Goal: Information Seeking & Learning: Learn about a topic

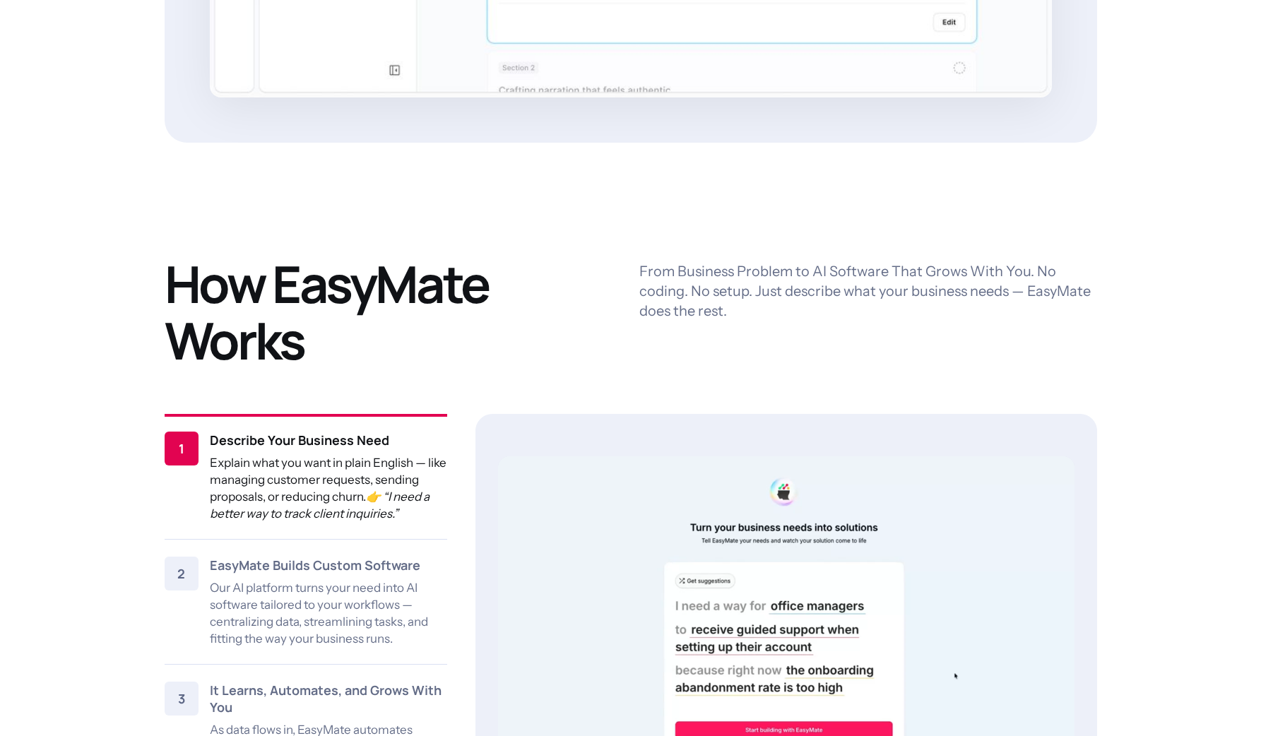
scroll to position [1712, 0]
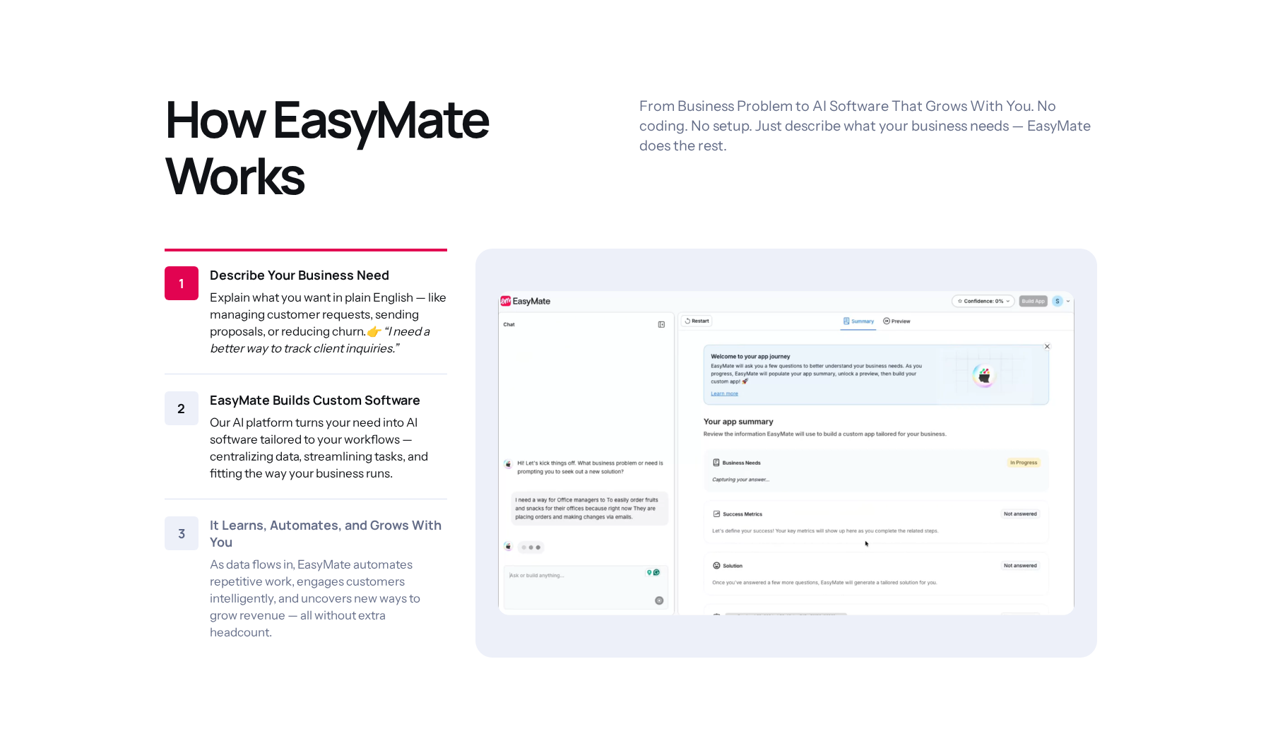
click at [265, 410] on div "EasyMate Builds Custom Software Our AI platform turns your need into AI softwar…" at bounding box center [328, 436] width 237 height 90
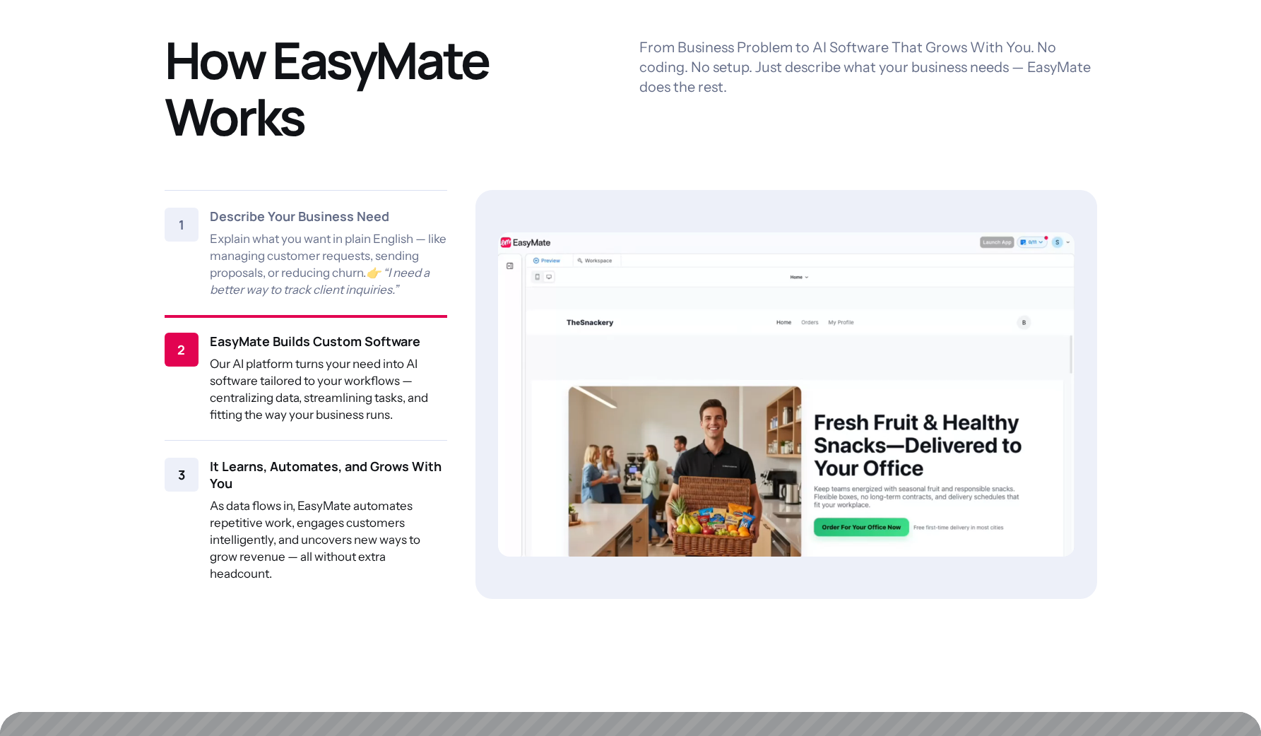
scroll to position [1814, 0]
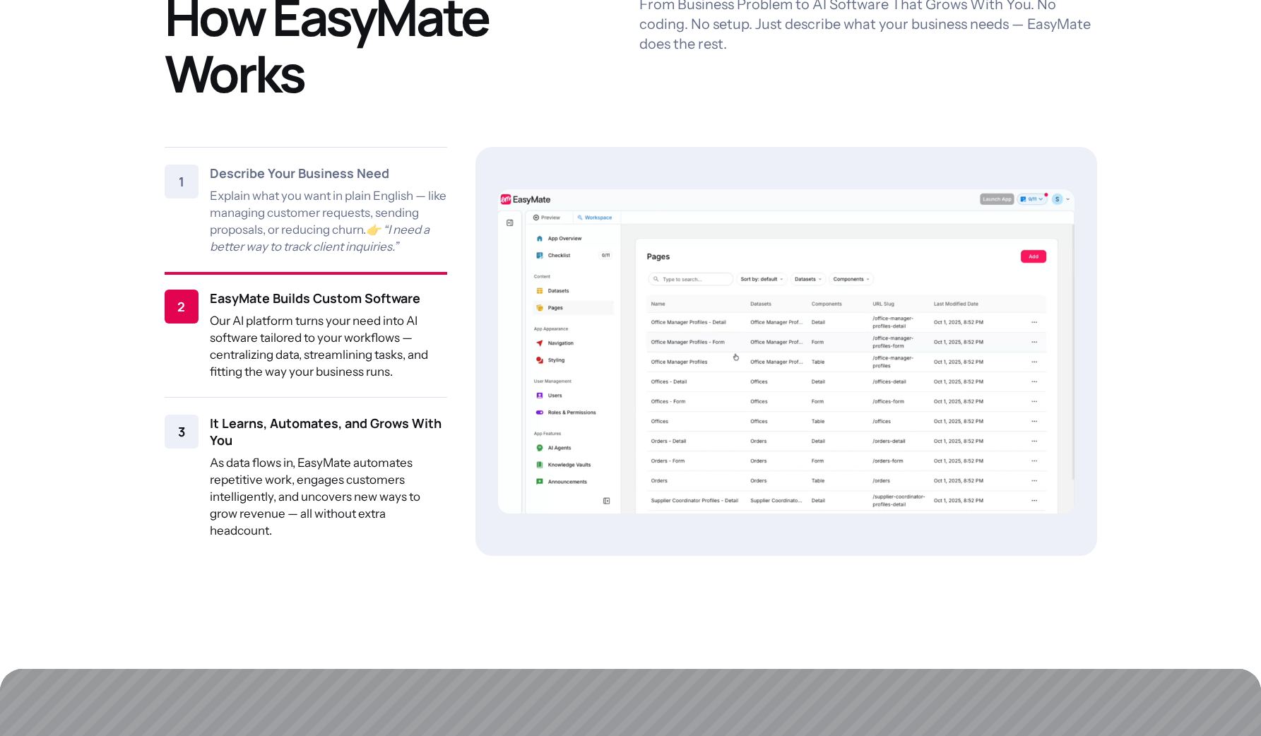
click at [347, 534] on p "As data flows in, EasyMate automates repetitive work, engages customers intelli…" at bounding box center [328, 496] width 237 height 85
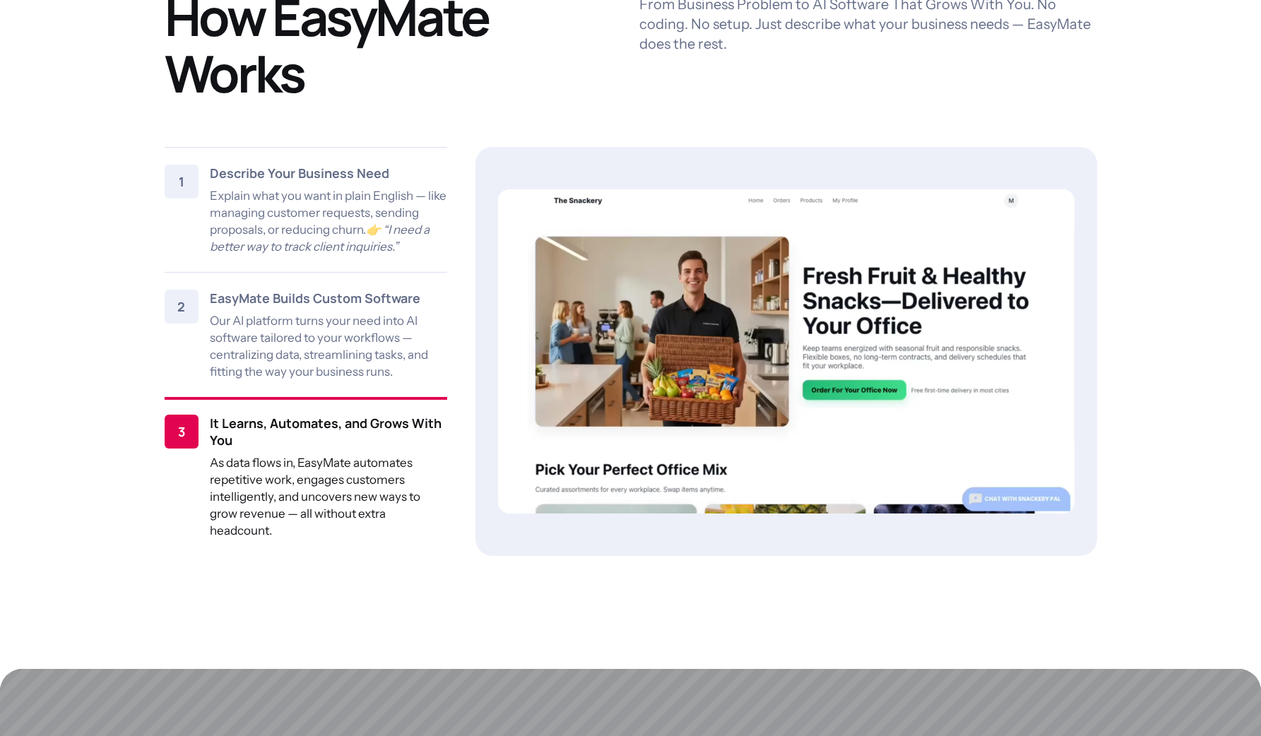
scroll to position [2733, 0]
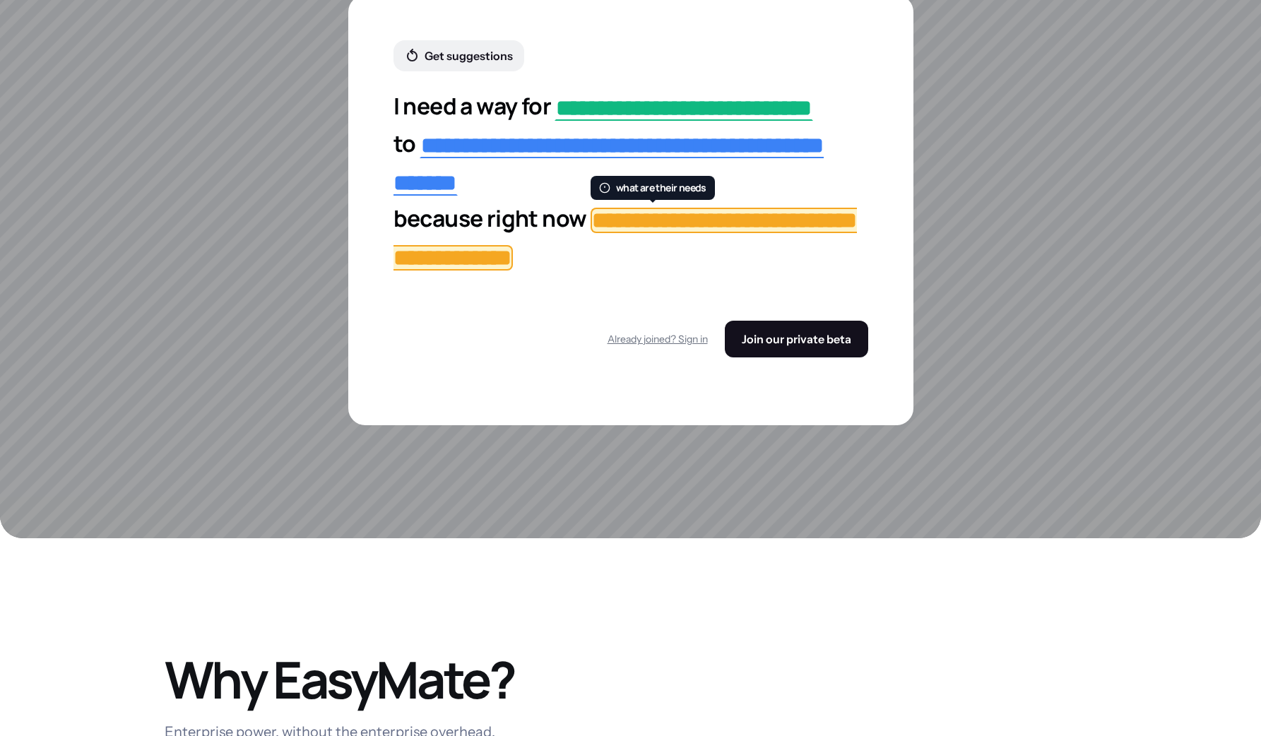
click at [607, 270] on span "**********" at bounding box center [624, 239] width 463 height 63
click at [633, 313] on form "**********" at bounding box center [630, 222] width 475 height 269
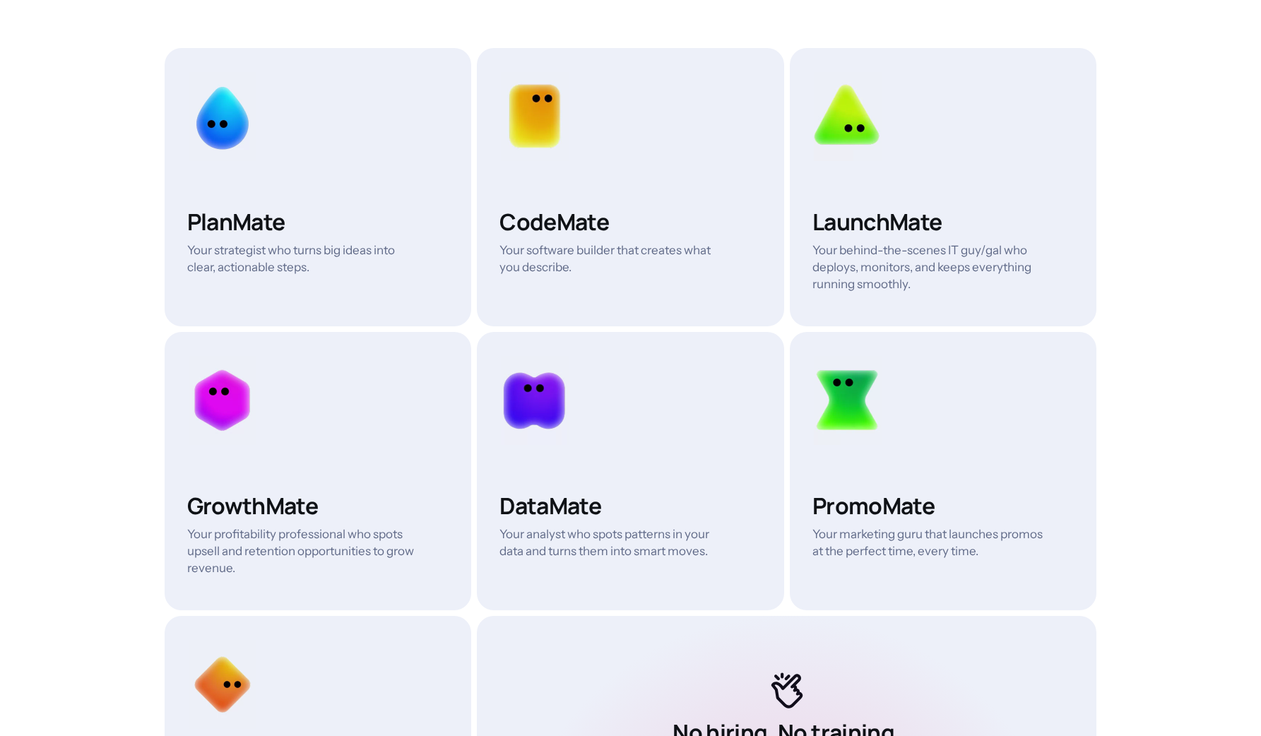
scroll to position [4416, 0]
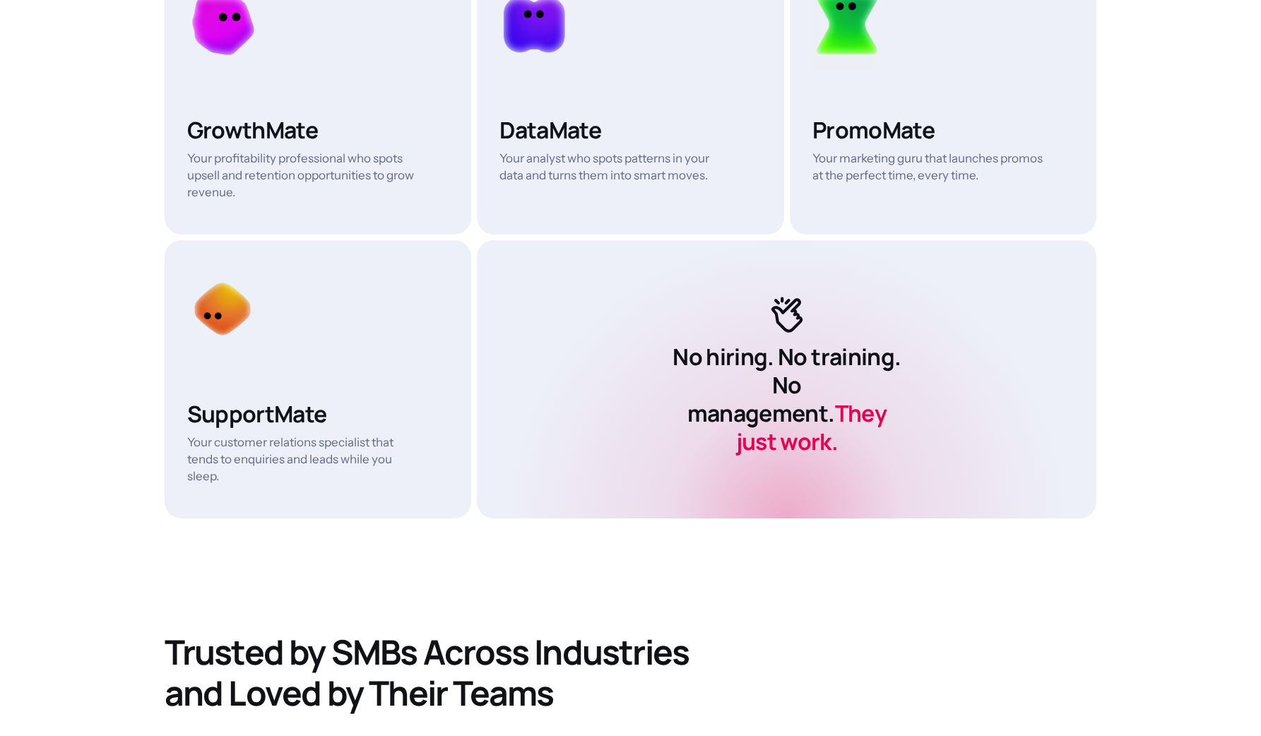
drag, startPoint x: 215, startPoint y: 328, endPoint x: 335, endPoint y: 391, distance: 135.8
click at [335, 391] on div "SupportMate Your customer relations specialist that tends to enquiries and lead…" at bounding box center [318, 379] width 307 height 278
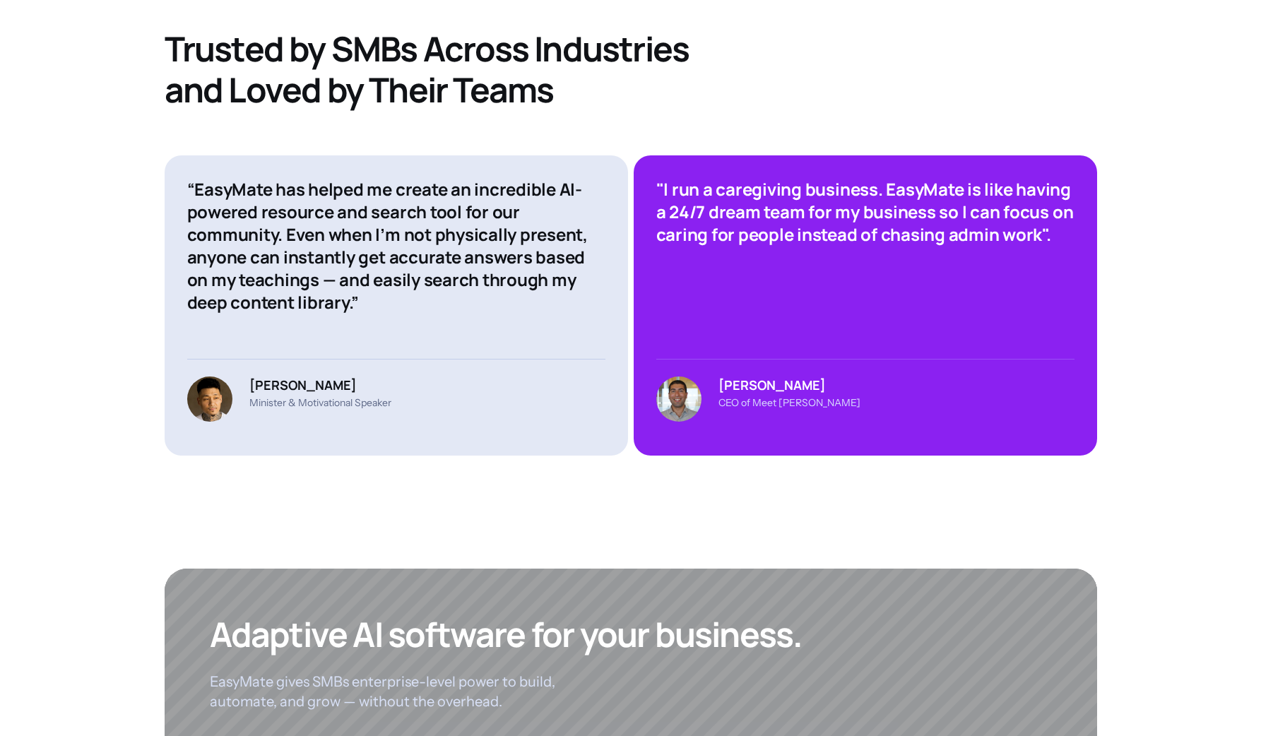
scroll to position [5393, 0]
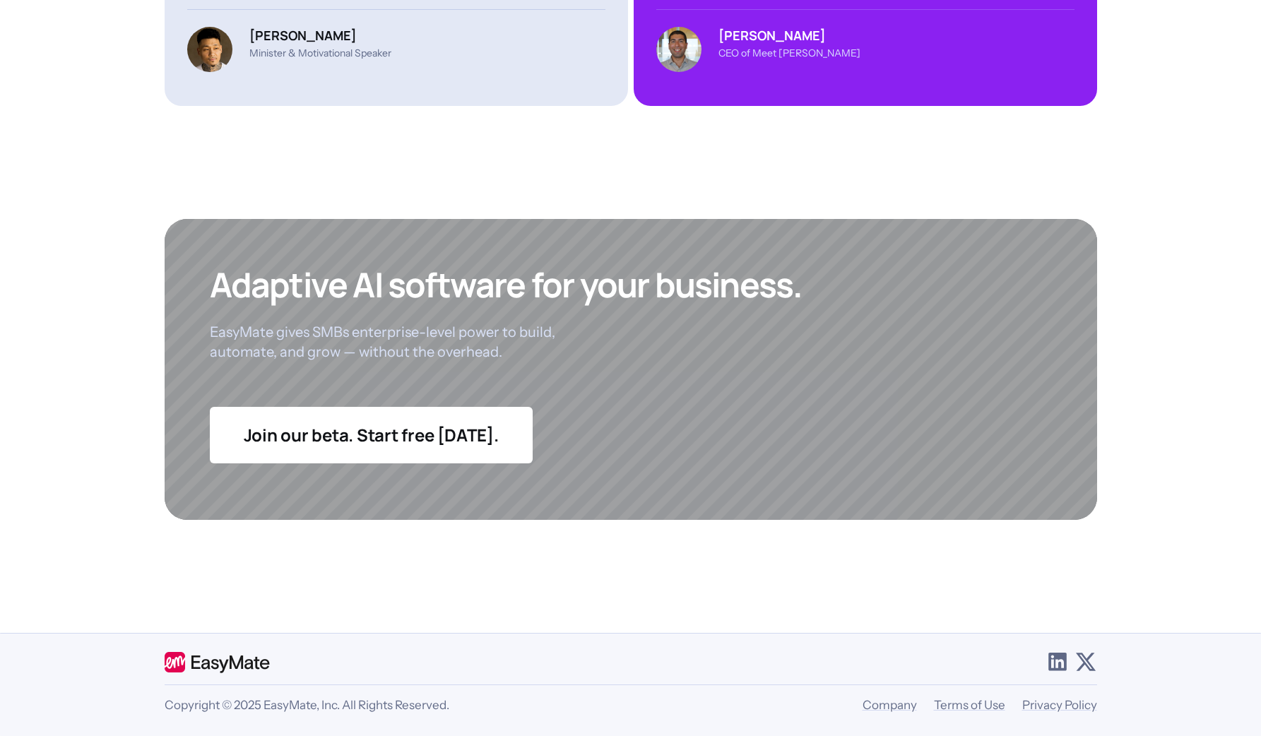
click at [595, 353] on div "Adaptive AI software for your business. EasyMate gives SMBs enterprise-level po…" at bounding box center [506, 312] width 593 height 97
drag, startPoint x: 283, startPoint y: 352, endPoint x: 631, endPoint y: 360, distance: 347.5
click at [631, 360] on div "Adaptive AI software for your business. EasyMate gives SMBs enterprise-level po…" at bounding box center [506, 312] width 593 height 97
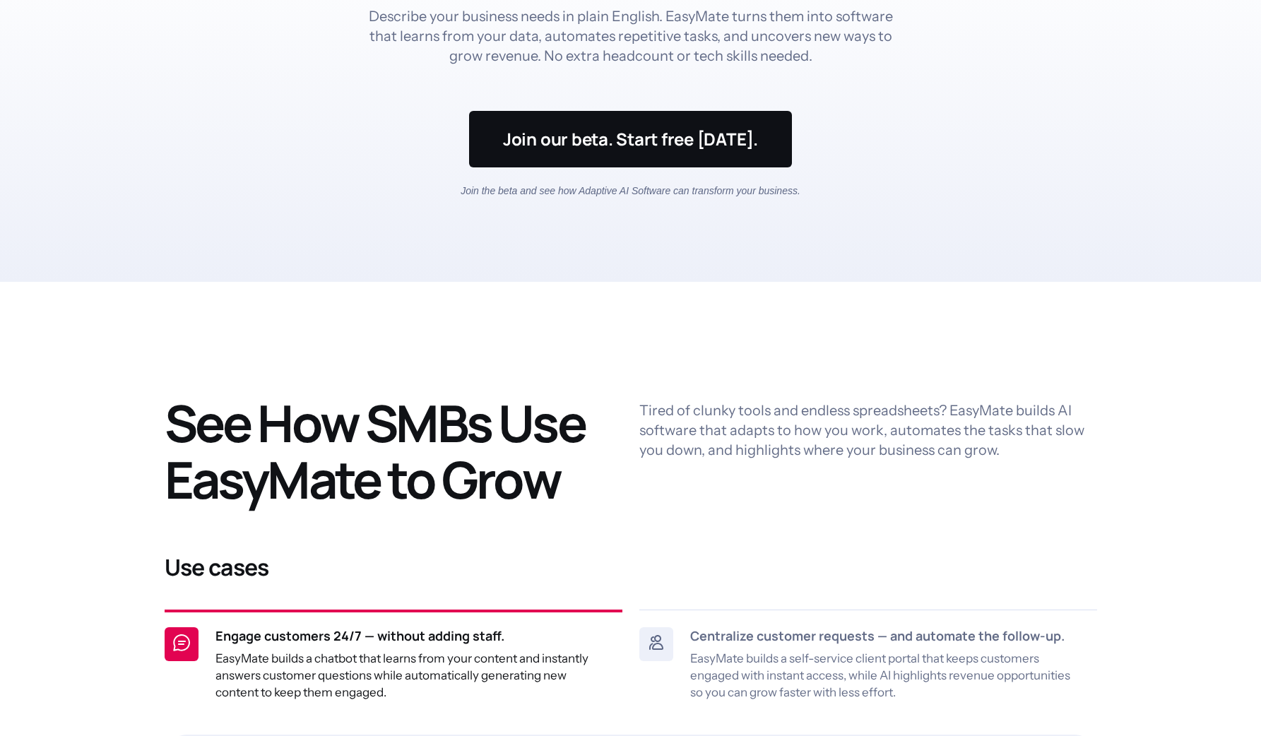
scroll to position [0, 0]
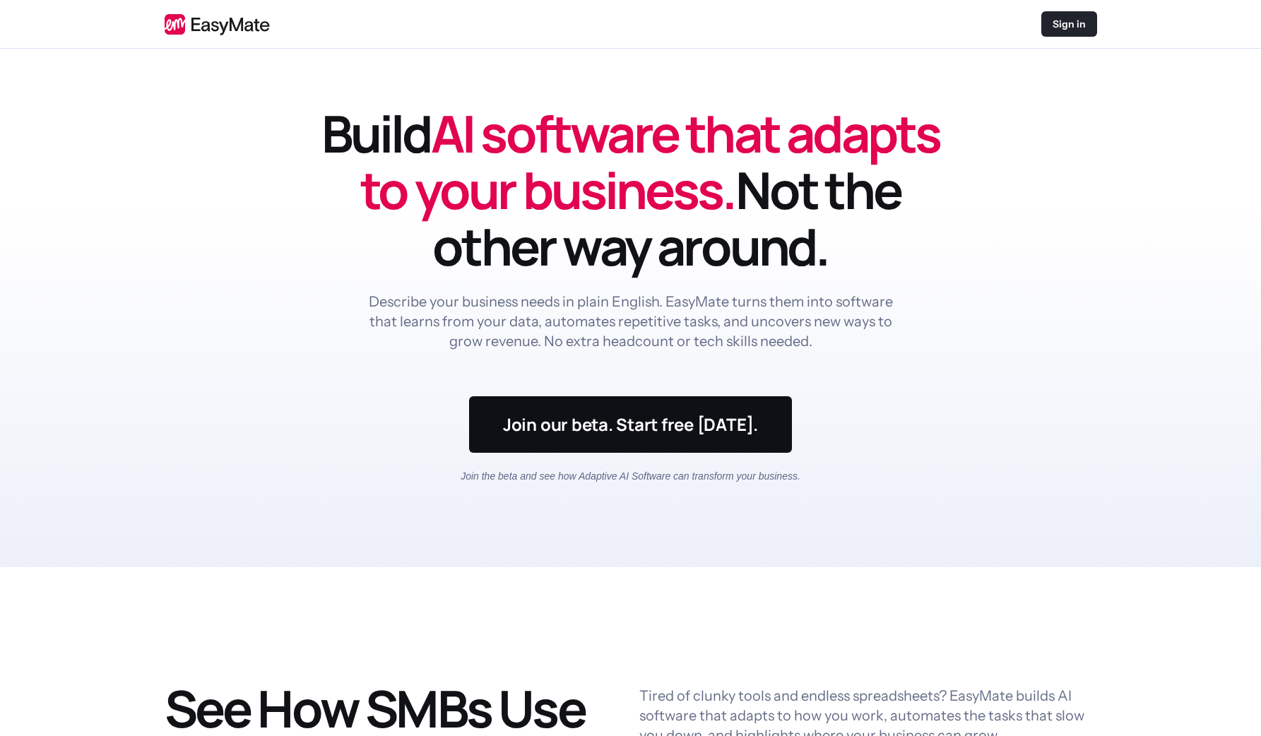
click at [1052, 32] on div "Sign in" at bounding box center [1069, 23] width 56 height 25
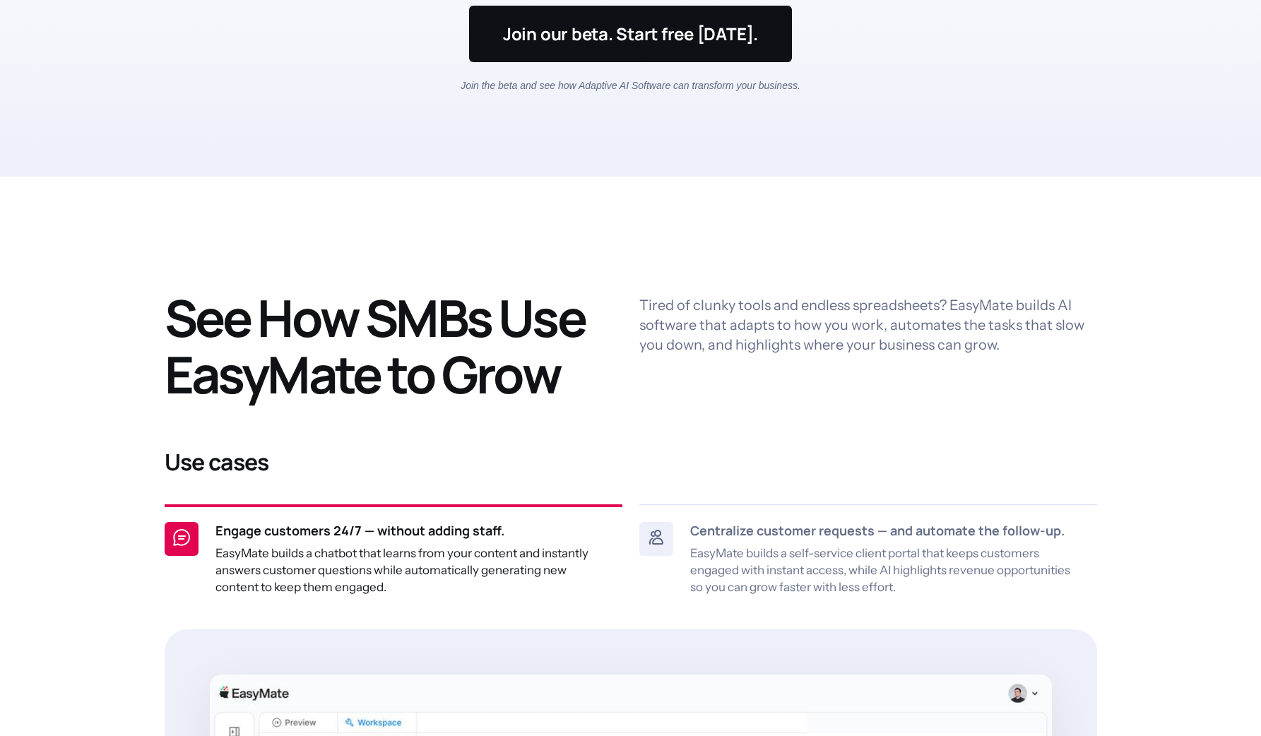
scroll to position [393, 0]
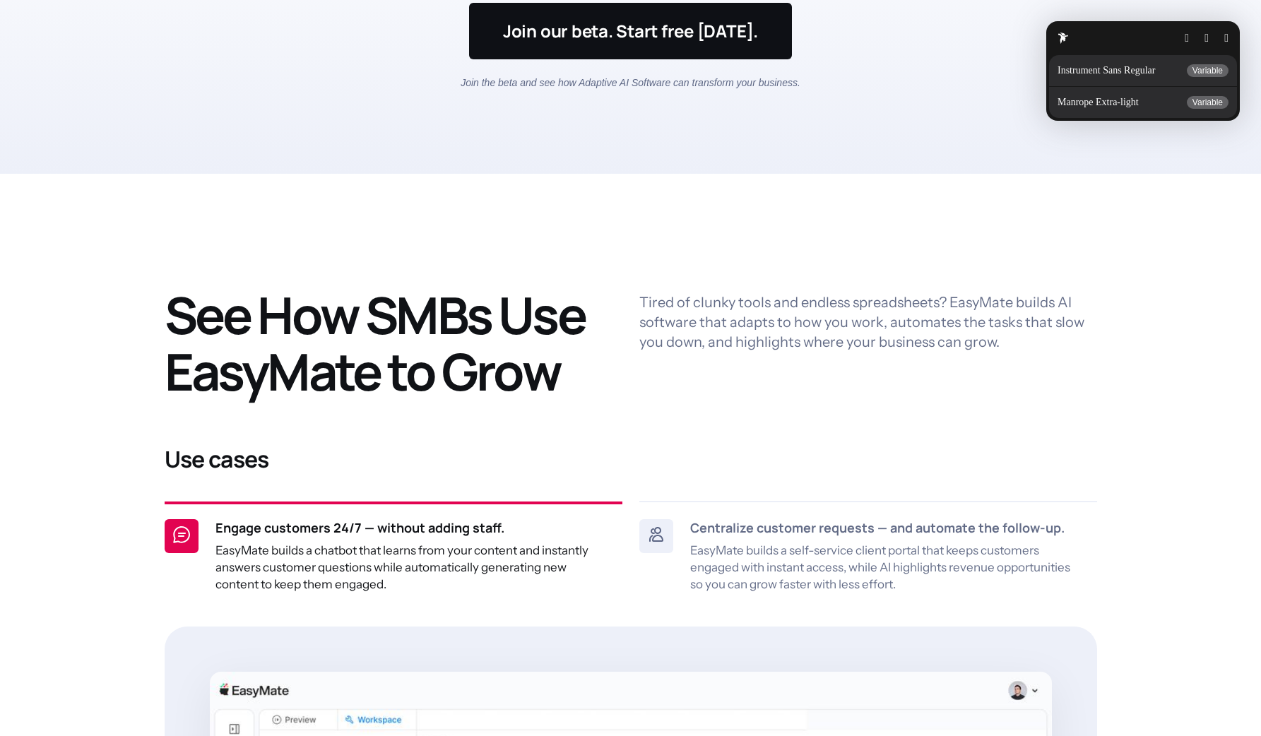
click at [1224, 42] on button "button" at bounding box center [1226, 37] width 4 height 11
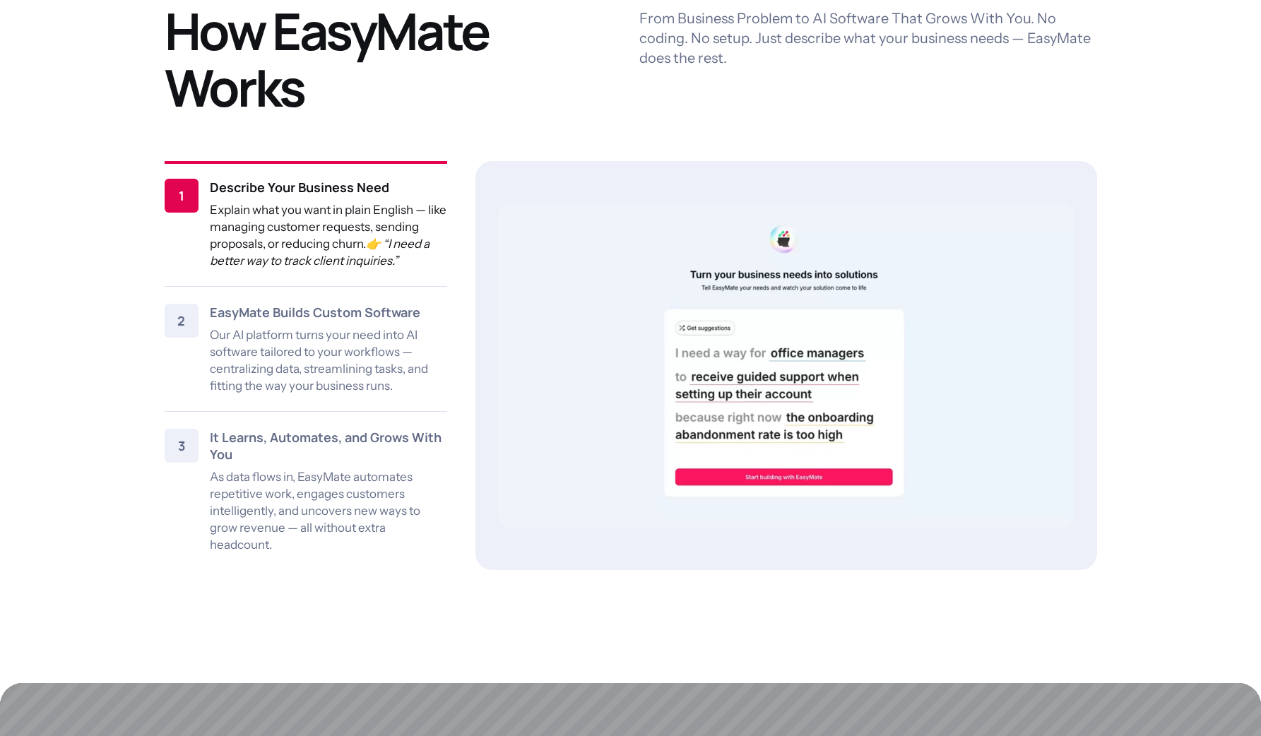
scroll to position [1830, 0]
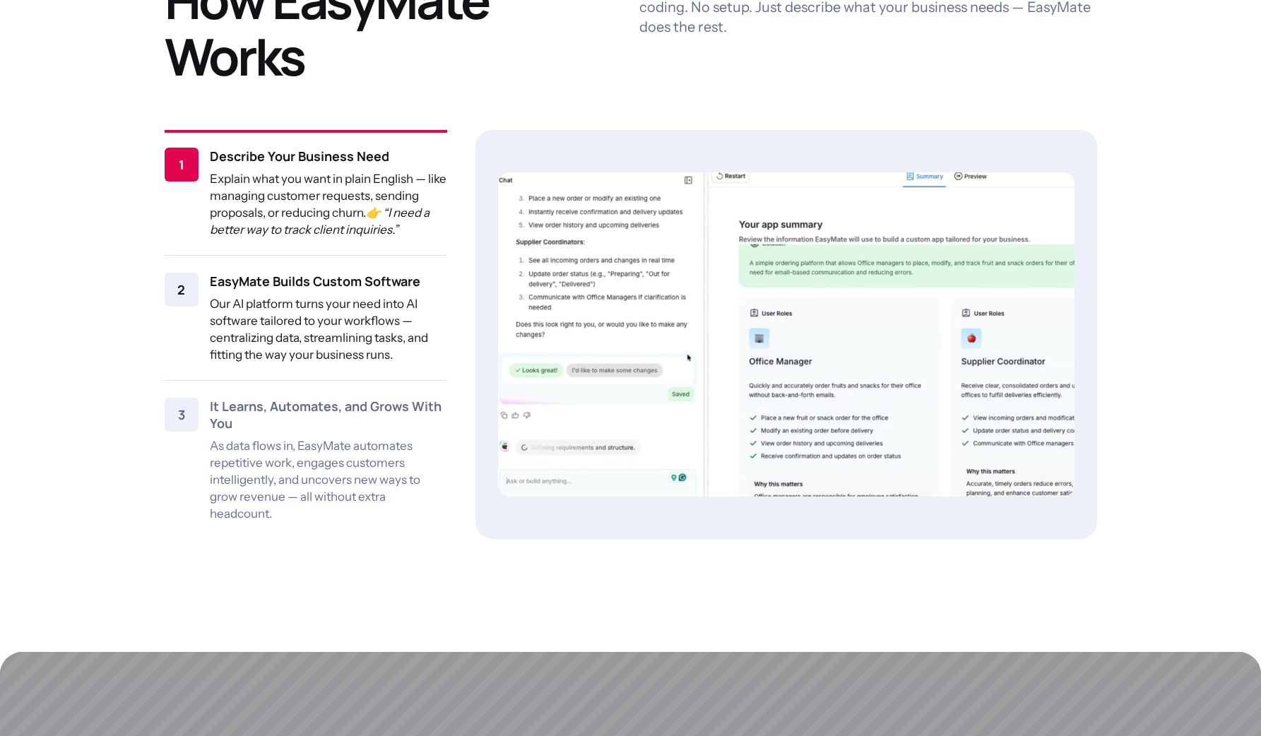
click at [296, 286] on h5 "EasyMate Builds Custom Software" at bounding box center [328, 281] width 237 height 17
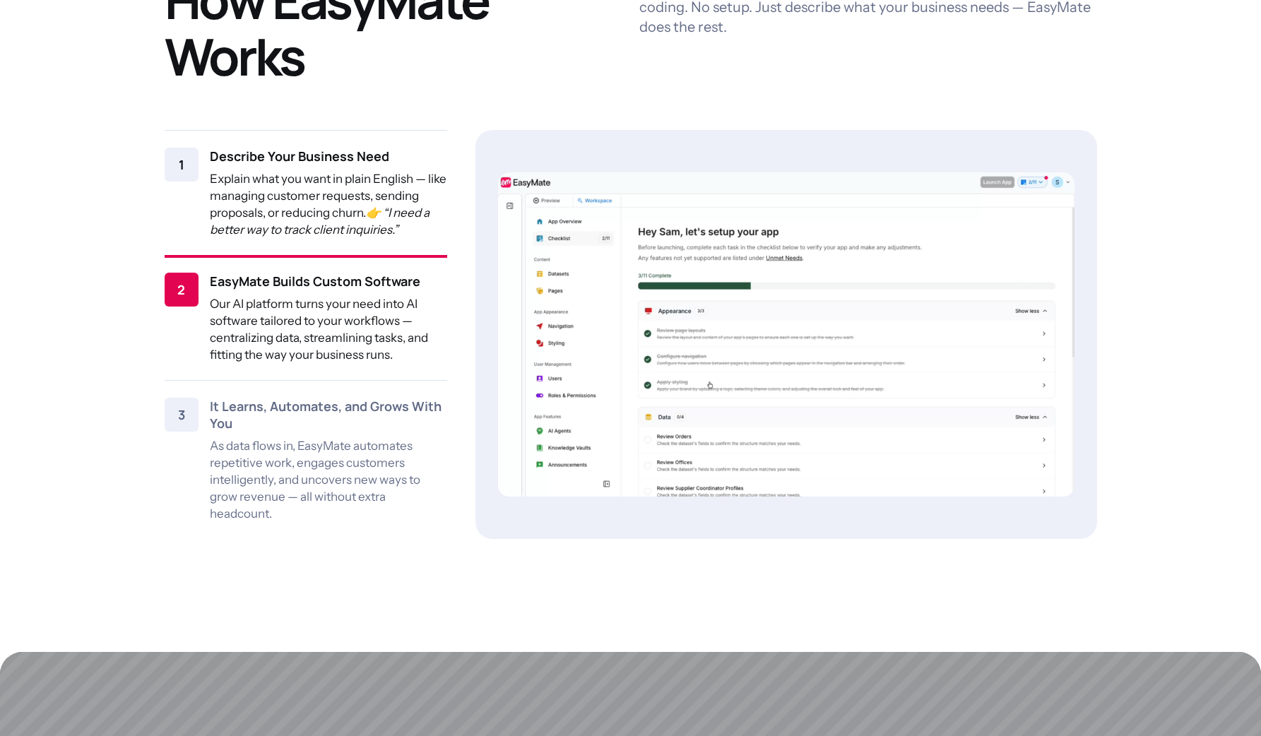
click at [296, 206] on p "Explain what you want in plain English — like managing customer requests, sendi…" at bounding box center [328, 204] width 237 height 68
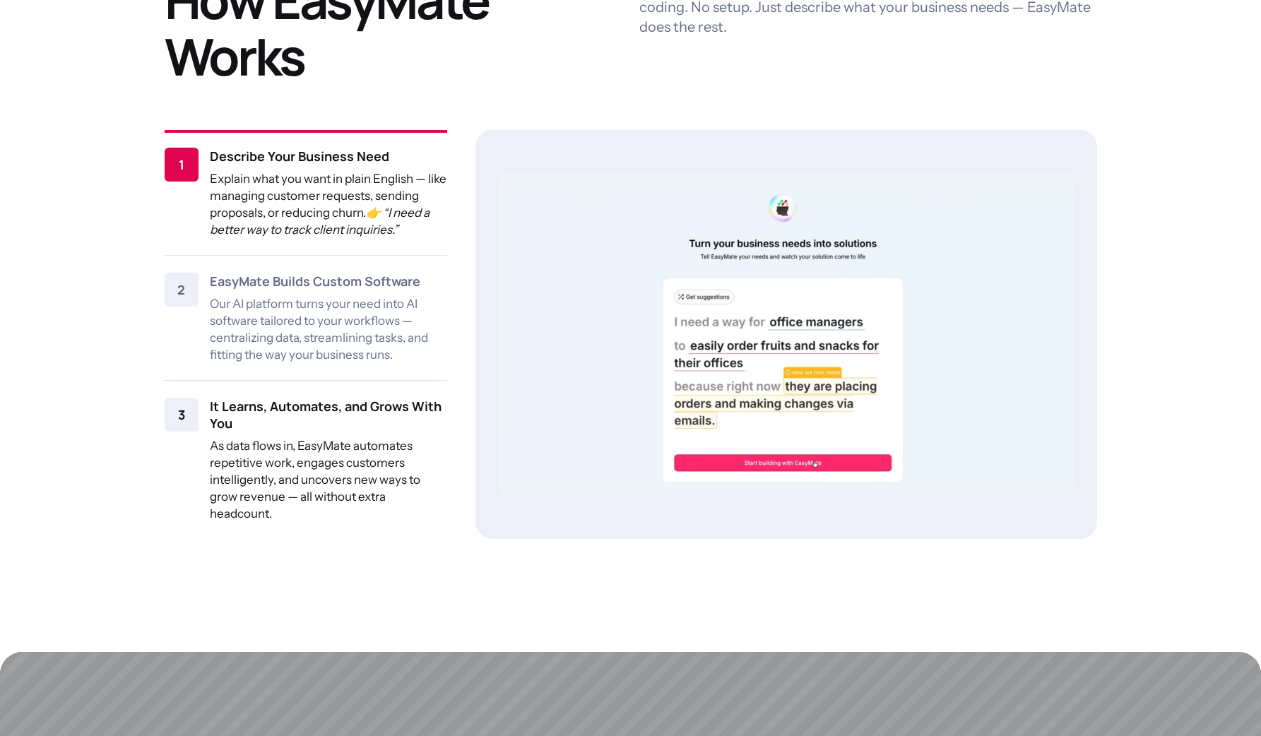
click at [314, 441] on p "As data flows in, EasyMate automates repetitive work, engages customers intelli…" at bounding box center [328, 479] width 237 height 85
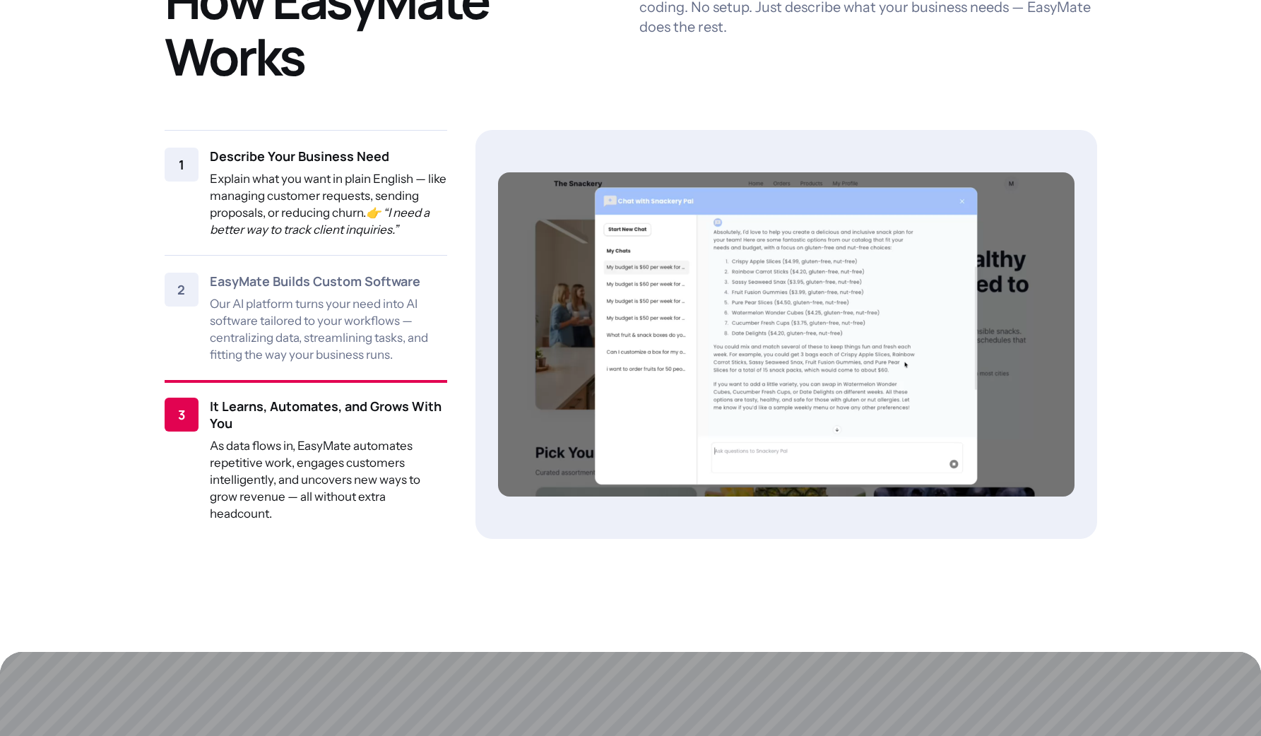
click at [251, 175] on p "Explain what you want in plain English — like managing customer requests, sendi…" at bounding box center [328, 204] width 237 height 68
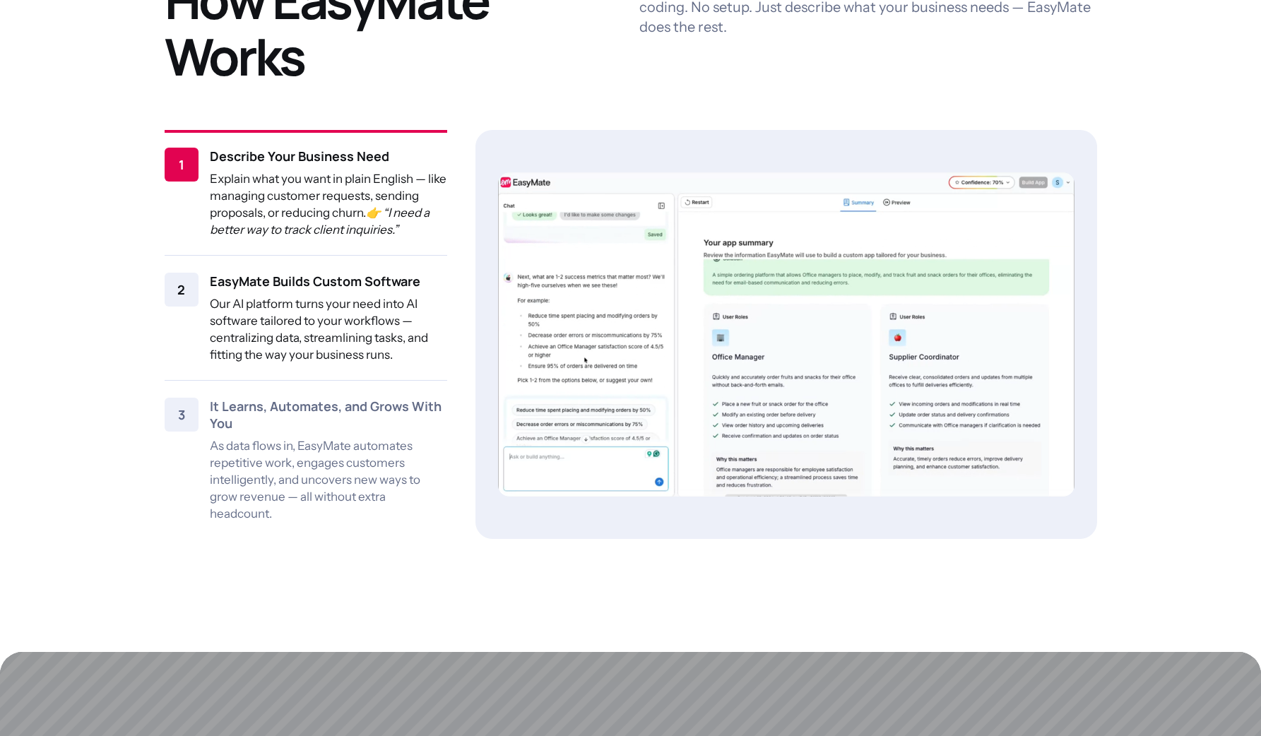
click at [399, 277] on h5 "EasyMate Builds Custom Software" at bounding box center [328, 281] width 237 height 17
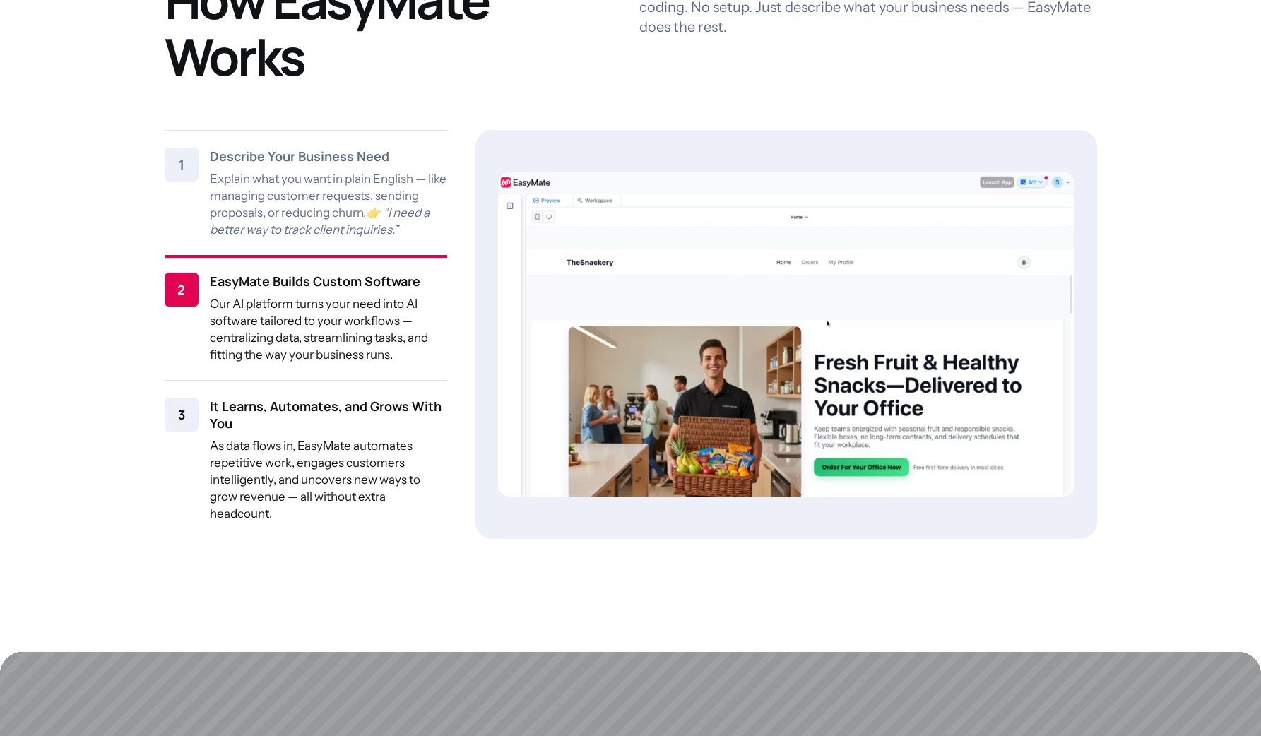
click at [307, 423] on h5 "It Learns, Automates, and Grows With You" at bounding box center [328, 415] width 237 height 34
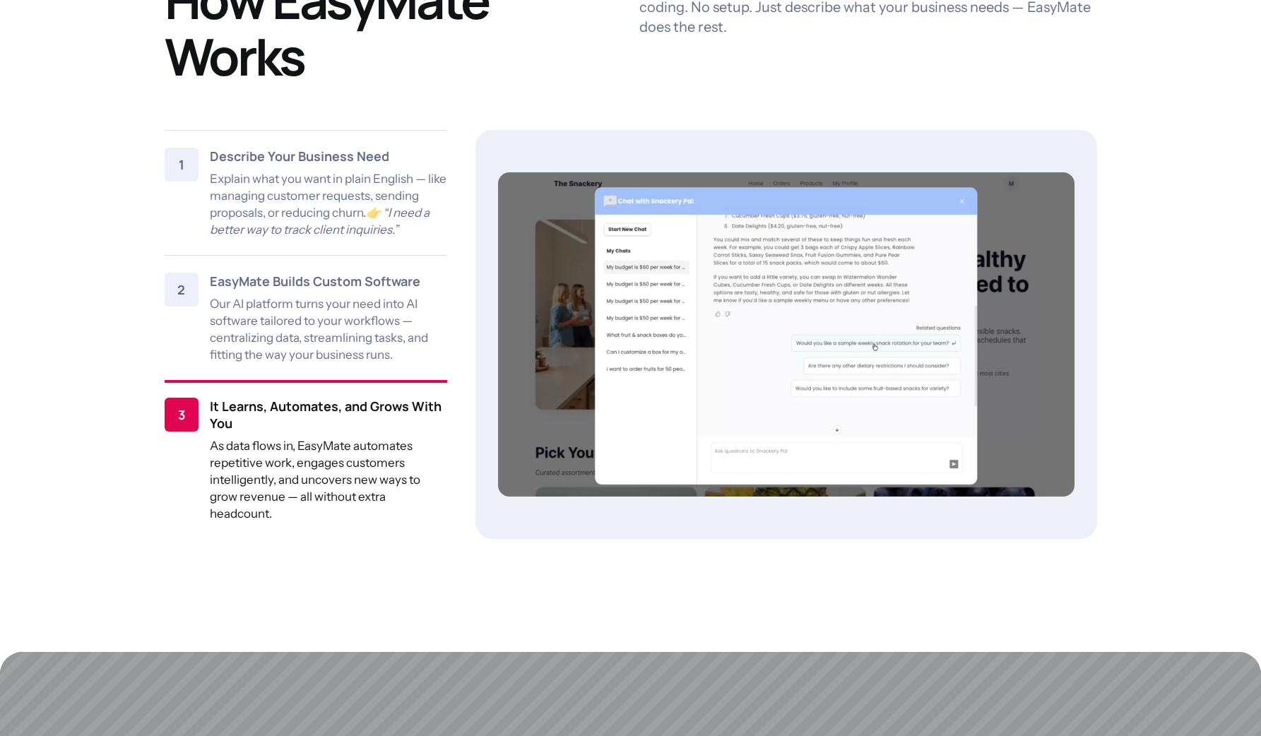
scroll to position [2460, 0]
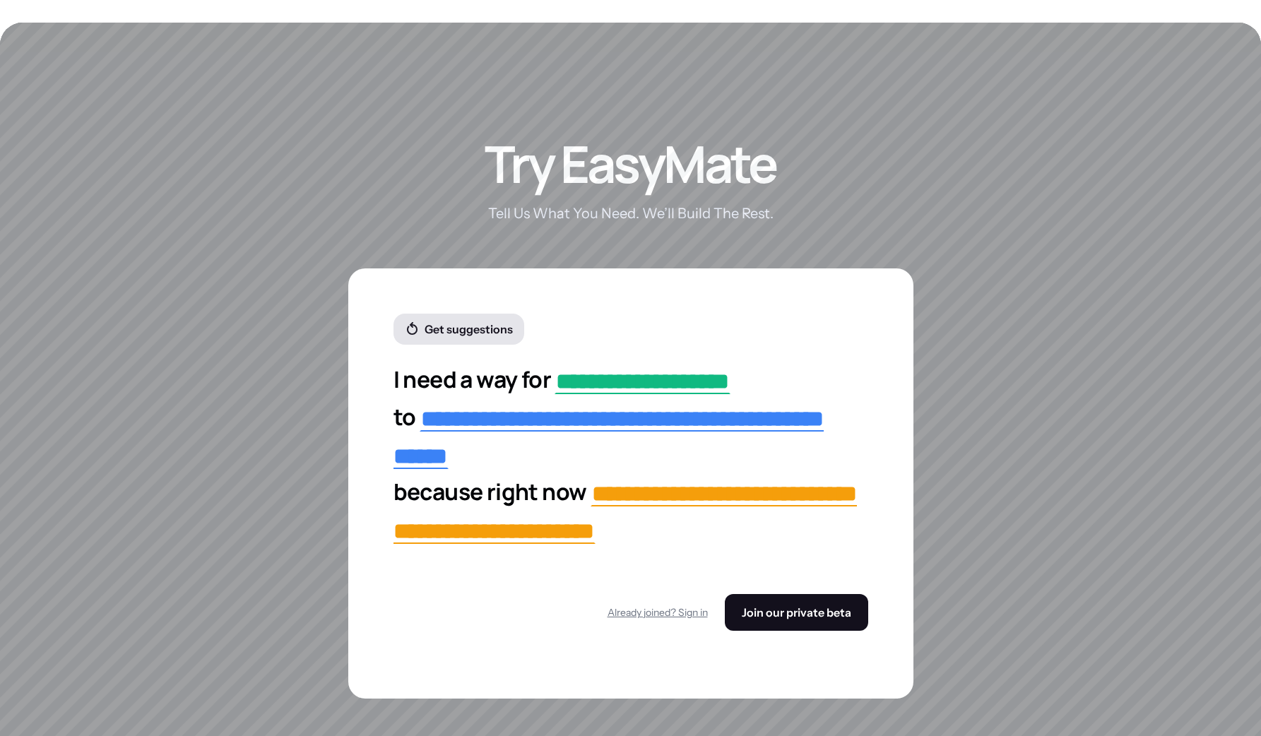
click at [466, 324] on button "Get suggestions" at bounding box center [458, 329] width 131 height 31
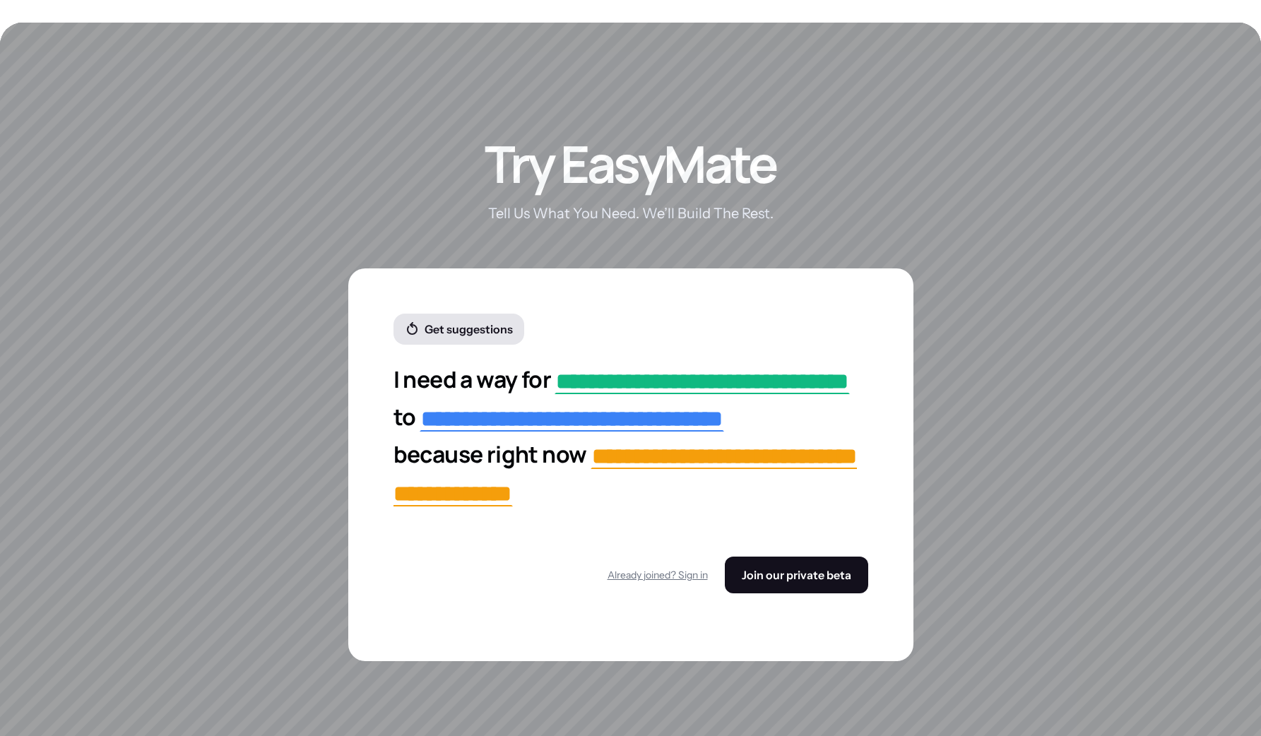
click at [466, 324] on button "Get suggestions" at bounding box center [458, 329] width 131 height 31
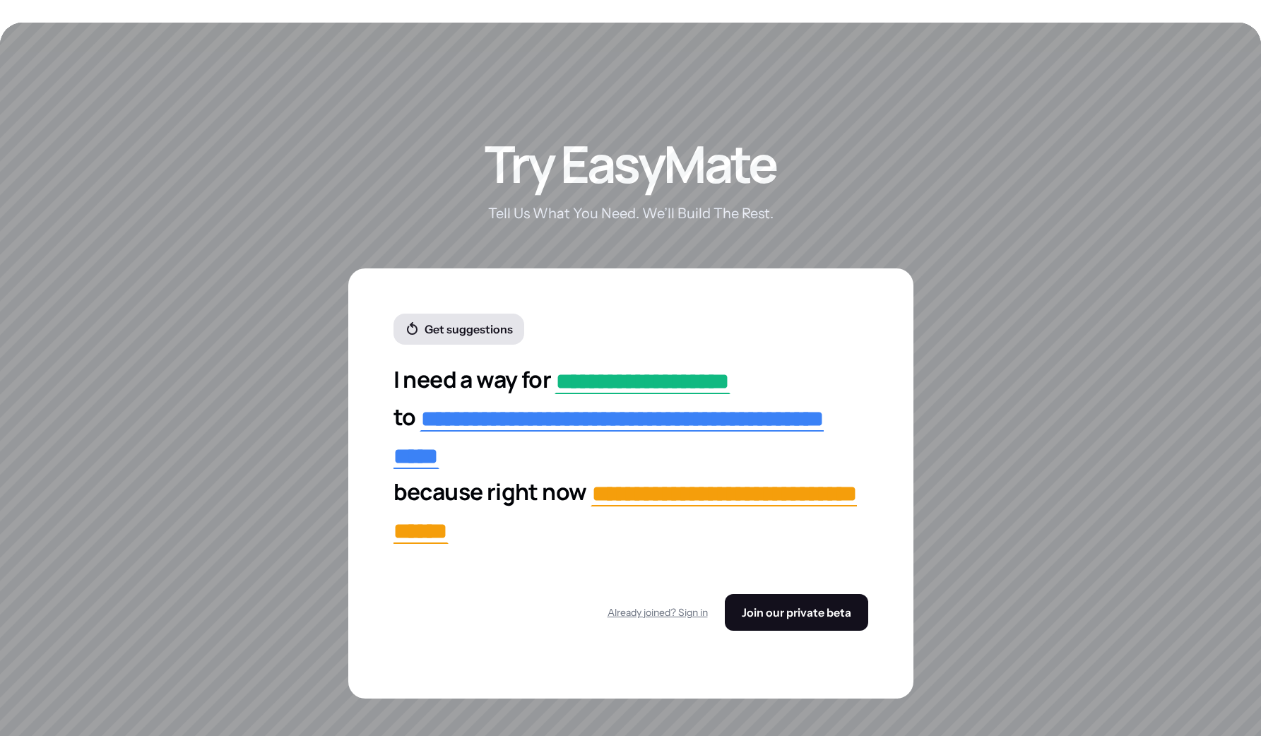
click at [466, 324] on button "Get suggestions" at bounding box center [458, 329] width 131 height 31
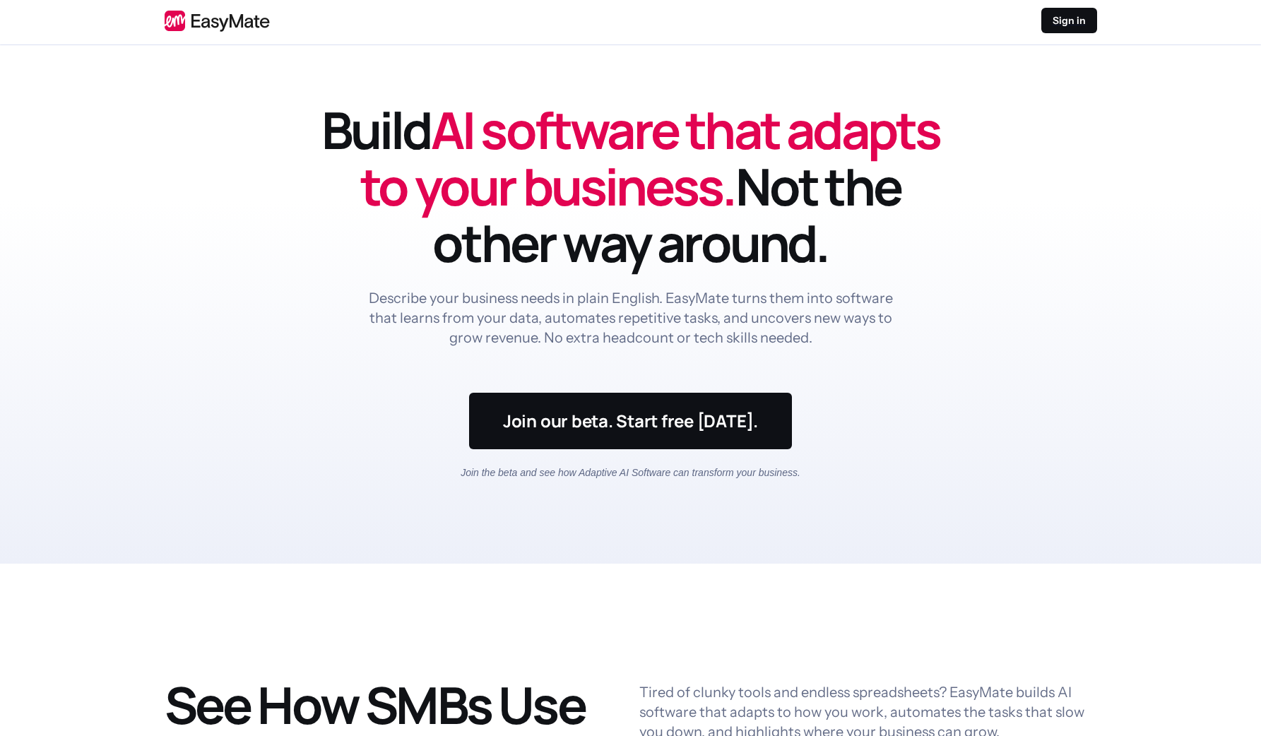
scroll to position [0, 0]
